Goal: Information Seeking & Learning: Compare options

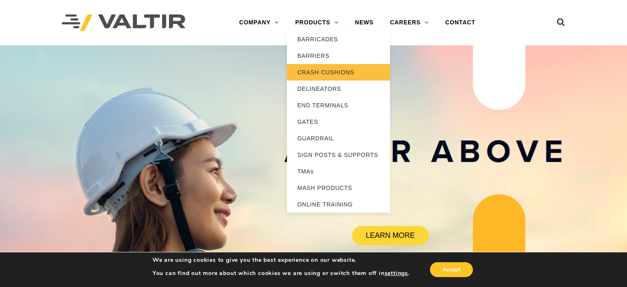
click at [314, 69] on link "CRASH CUSHIONS" at bounding box center [338, 72] width 103 height 17
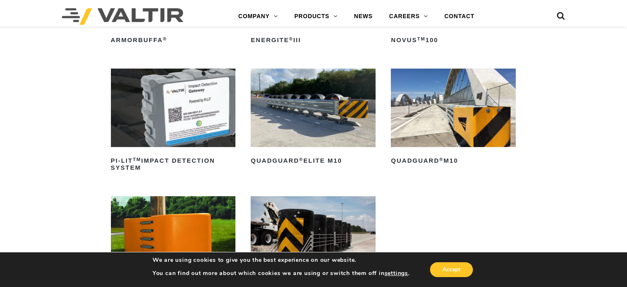
scroll to position [206, 0]
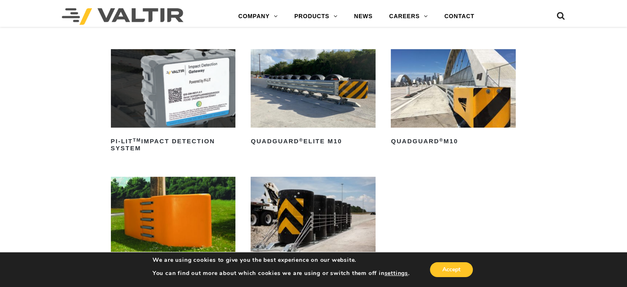
click at [470, 108] on img at bounding box center [453, 88] width 125 height 78
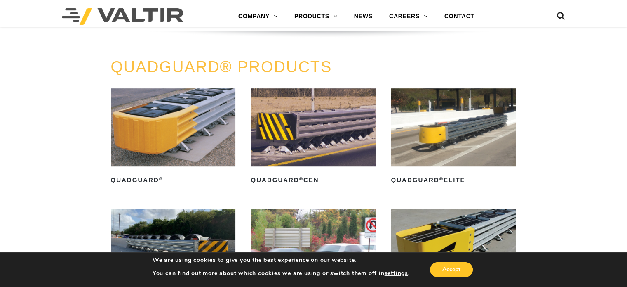
scroll to position [495, 0]
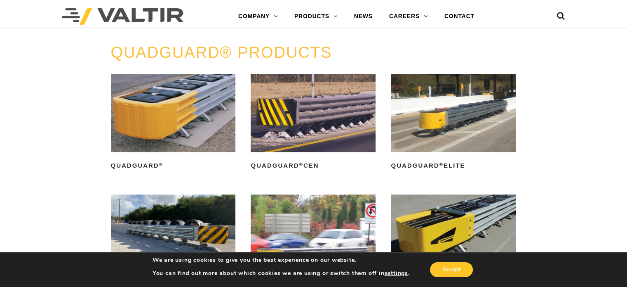
click at [181, 101] on img at bounding box center [173, 113] width 125 height 78
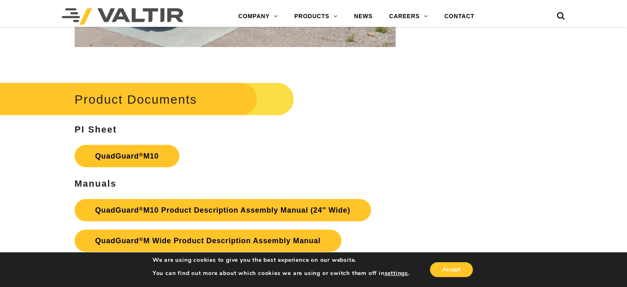
scroll to position [2599, 0]
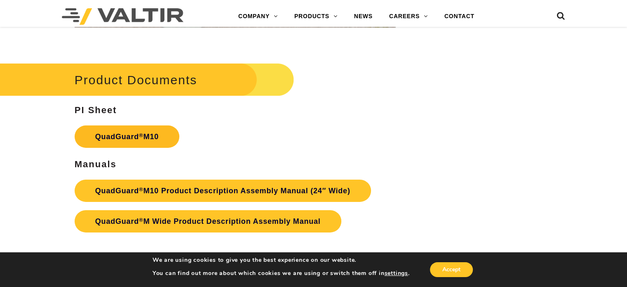
click at [119, 126] on link "QuadGuard ® M10" at bounding box center [127, 136] width 105 height 22
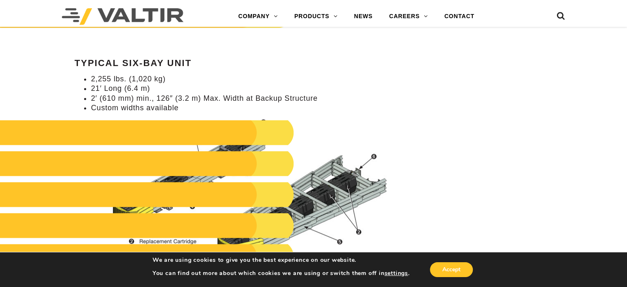
scroll to position [619, 0]
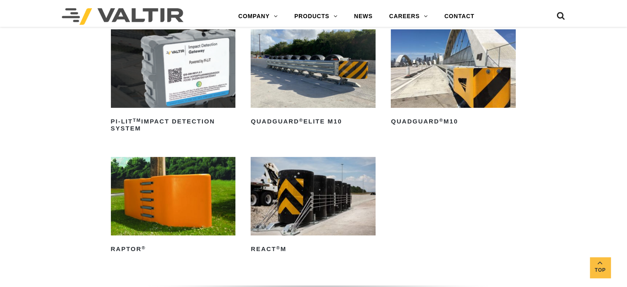
scroll to position [165, 0]
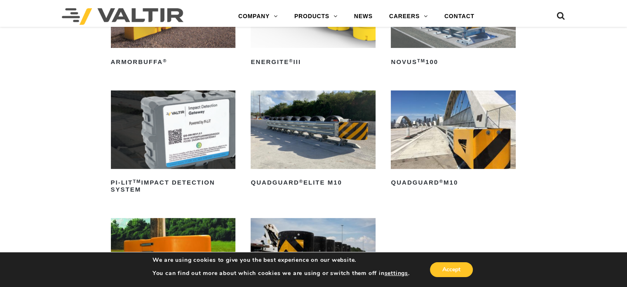
click at [277, 139] on img at bounding box center [313, 129] width 125 height 78
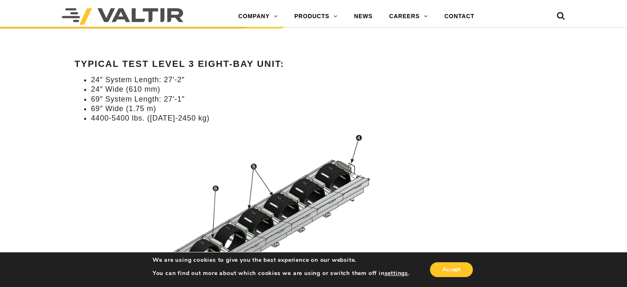
scroll to position [784, 0]
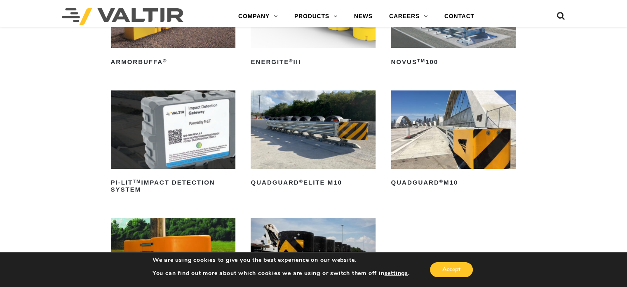
click at [446, 158] on img at bounding box center [453, 129] width 125 height 78
click at [291, 140] on img at bounding box center [313, 129] width 125 height 78
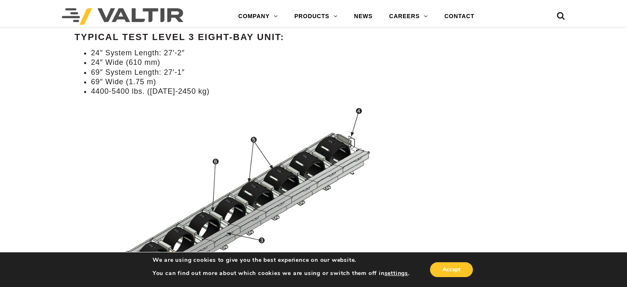
scroll to position [825, 0]
